Goal: Use online tool/utility: Utilize a website feature to perform a specific function

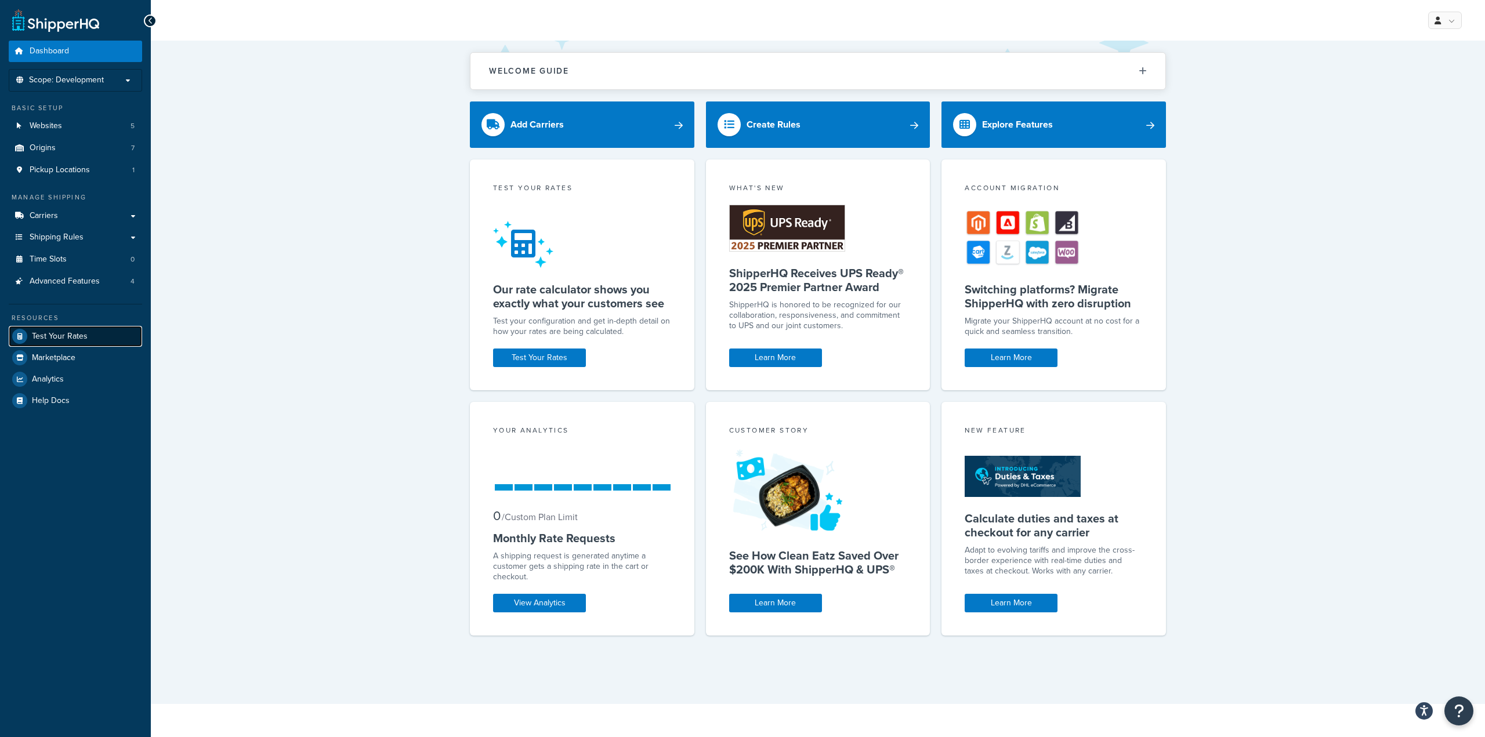
click at [85, 341] on span "Test Your Rates" at bounding box center [60, 337] width 56 height 10
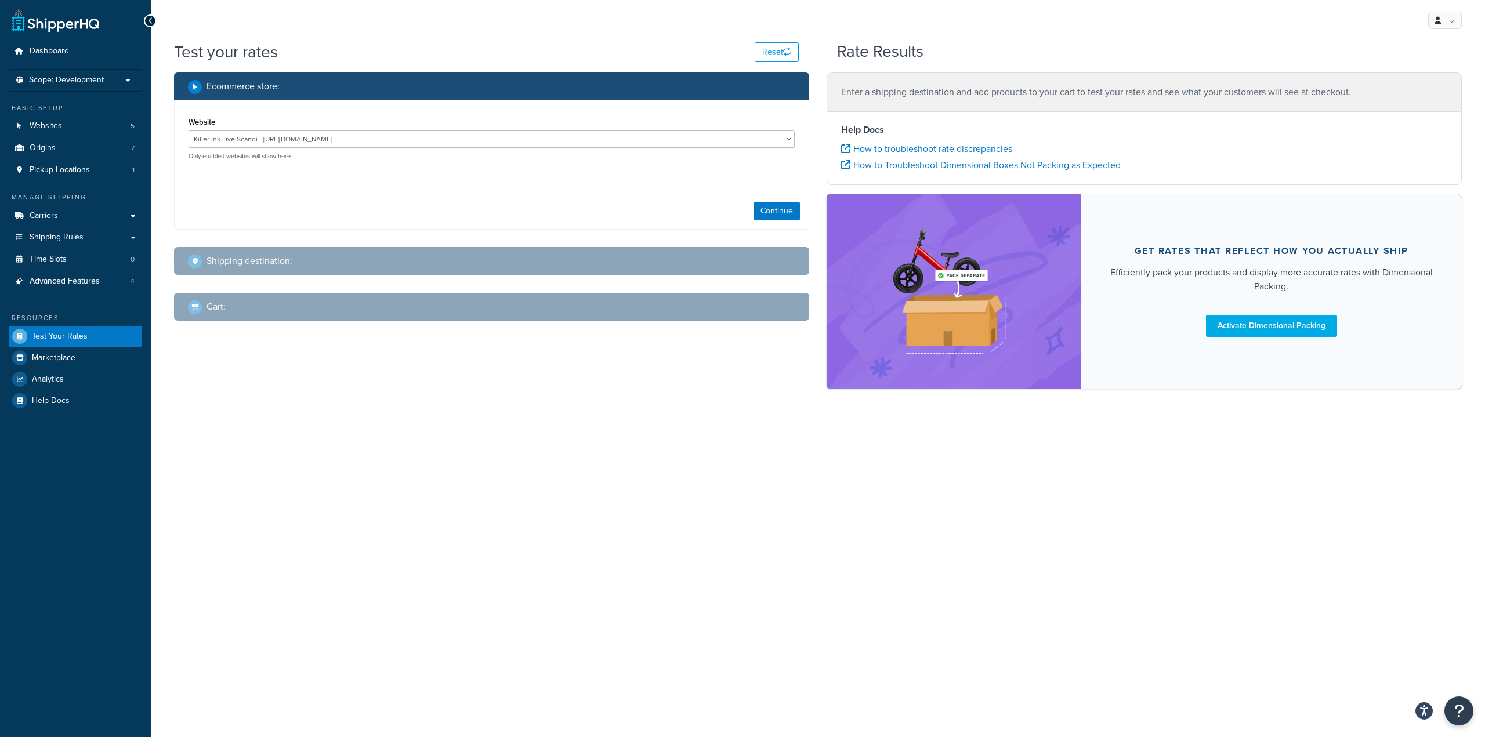
click at [773, 227] on div "Continue" at bounding box center [492, 211] width 634 height 37
click at [785, 200] on div "Continue" at bounding box center [492, 211] width 634 height 37
click at [767, 136] on select "Killer Ink Live Scandi - [URL][DOMAIN_NAME] Killer Ink Staging Euro - [URL][DOM…" at bounding box center [491, 138] width 606 height 17
click at [762, 213] on button "Continue" at bounding box center [776, 211] width 46 height 19
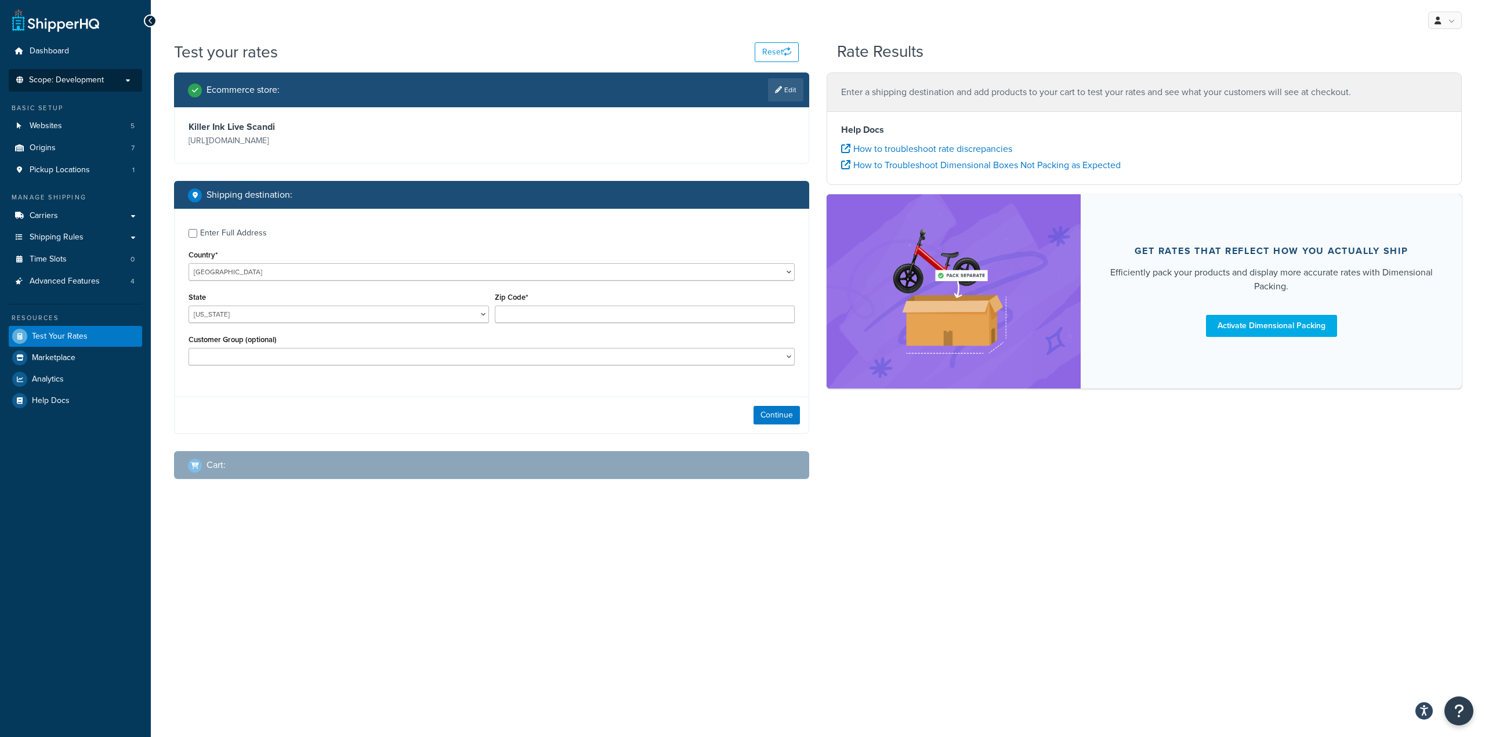
click at [64, 73] on li "Scope: Development" at bounding box center [75, 80] width 133 height 23
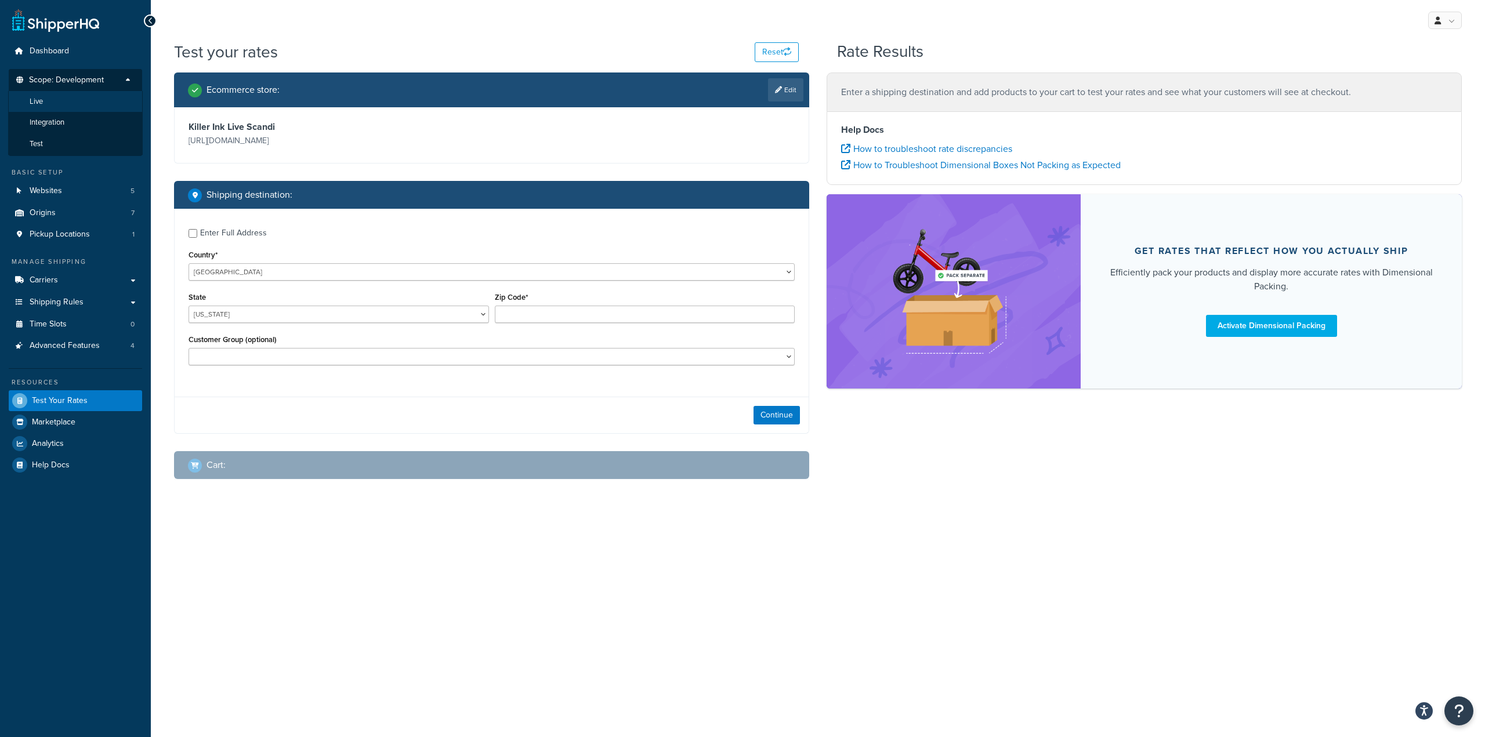
click at [78, 102] on li "Live" at bounding box center [75, 101] width 135 height 21
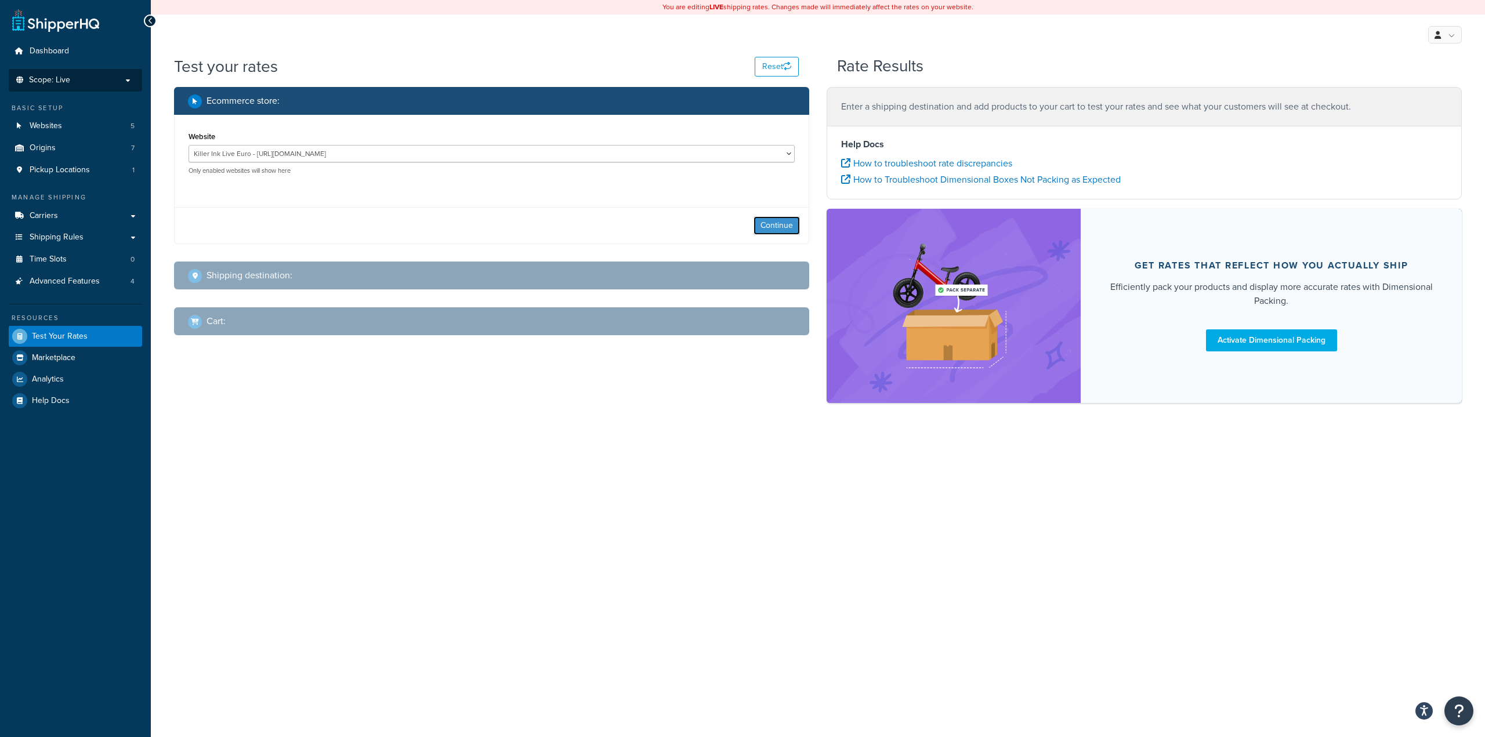
click at [771, 221] on button "Continue" at bounding box center [776, 225] width 46 height 19
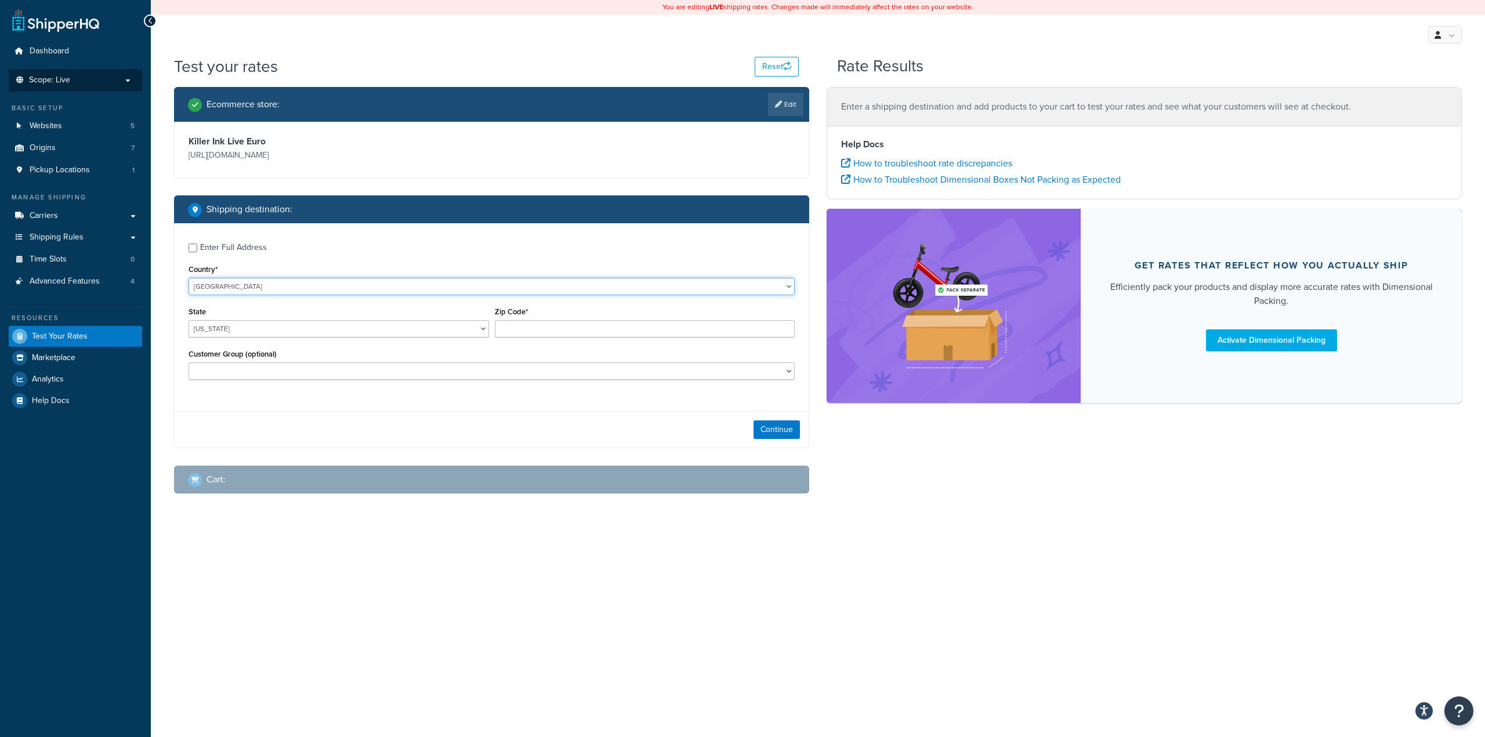
click at [264, 281] on select "[GEOGRAPHIC_DATA] [GEOGRAPHIC_DATA] [GEOGRAPHIC_DATA] [GEOGRAPHIC_DATA] [GEOGRA…" at bounding box center [491, 286] width 606 height 17
select select "FR"
click at [548, 336] on input "Zip Code*" at bounding box center [645, 328] width 300 height 17
paste input "93140"
type input "93140"
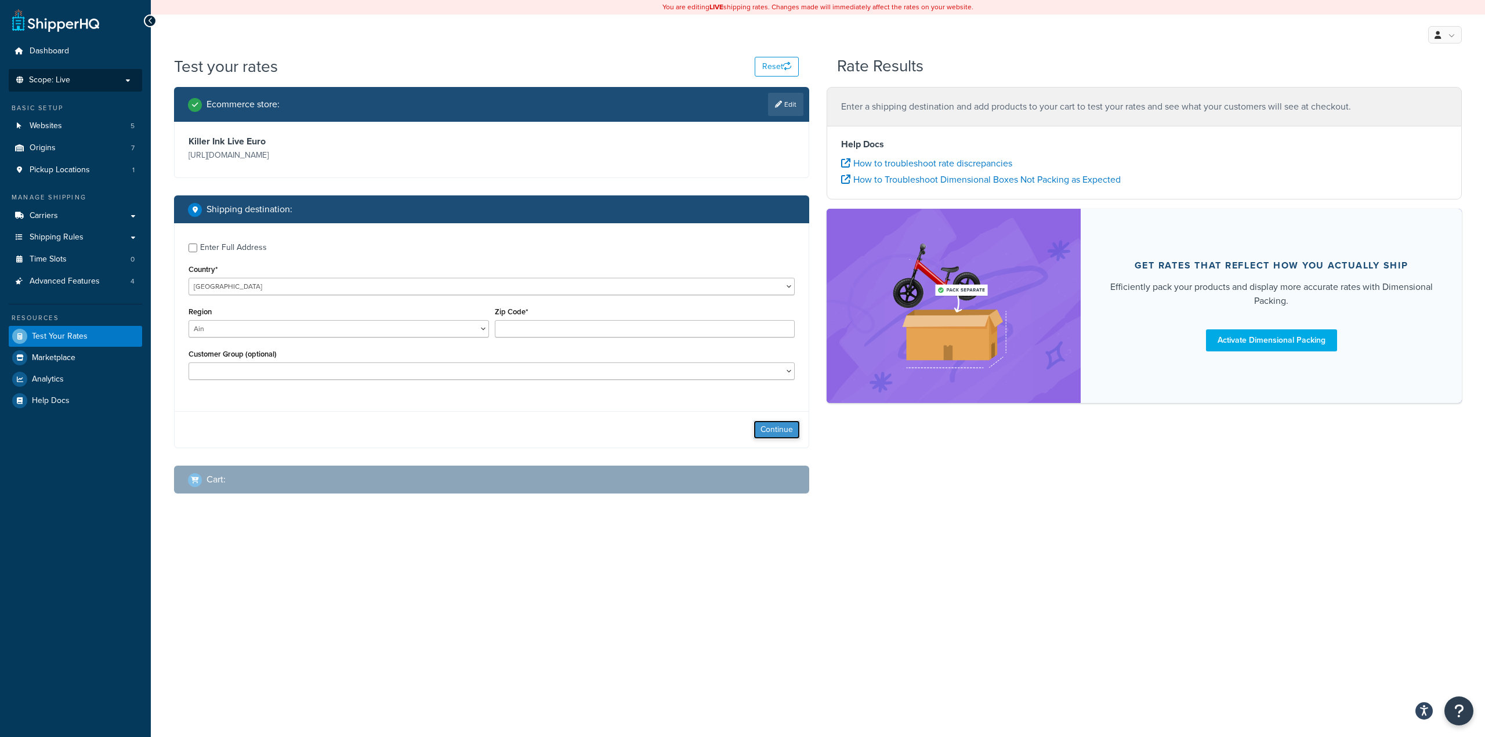
click at [760, 427] on button "Continue" at bounding box center [776, 429] width 46 height 19
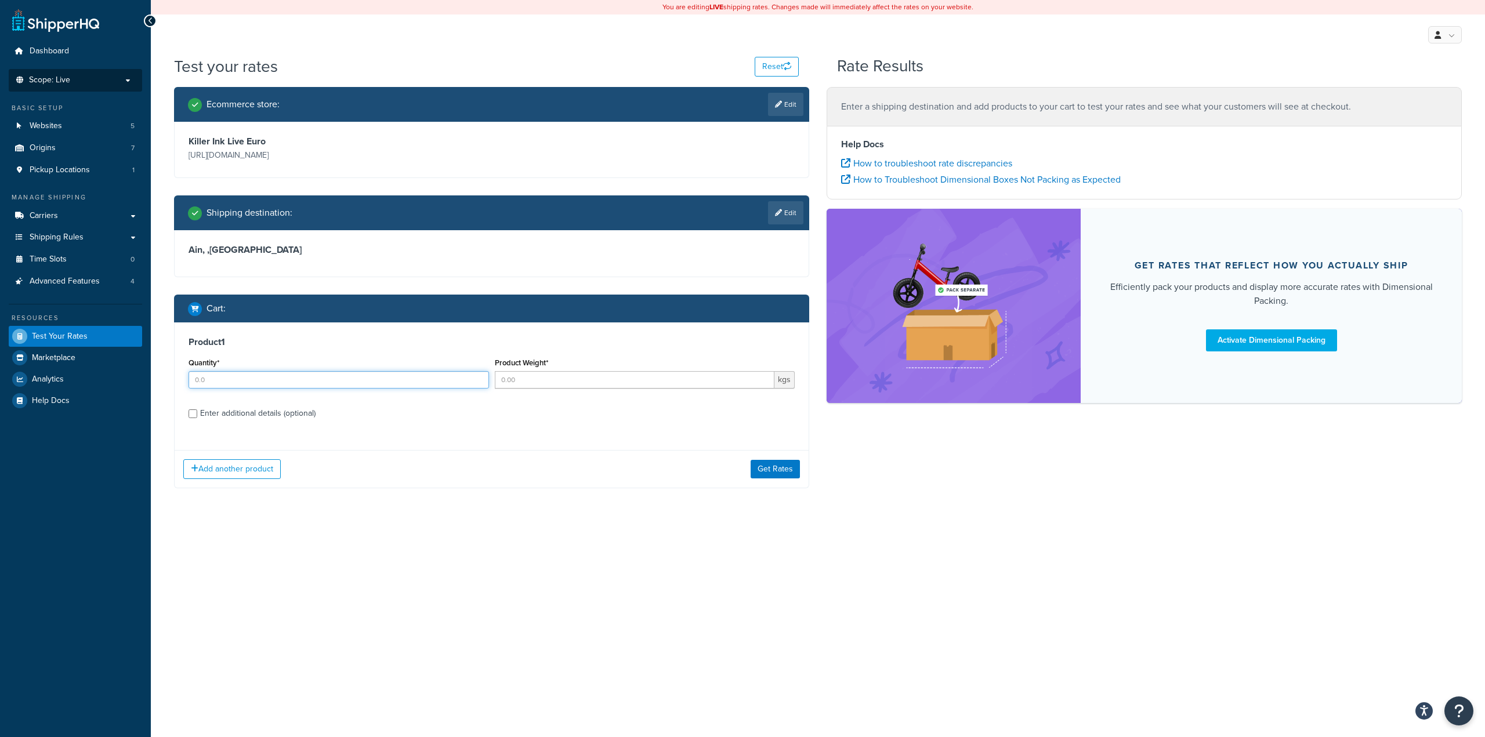
click at [288, 397] on div "Quantity*" at bounding box center [339, 376] width 306 height 42
type input "1"
click at [778, 463] on button "Get Rates" at bounding box center [774, 469] width 49 height 19
click at [769, 460] on button "Get Rates" at bounding box center [774, 469] width 49 height 19
